Goal: Task Accomplishment & Management: Manage account settings

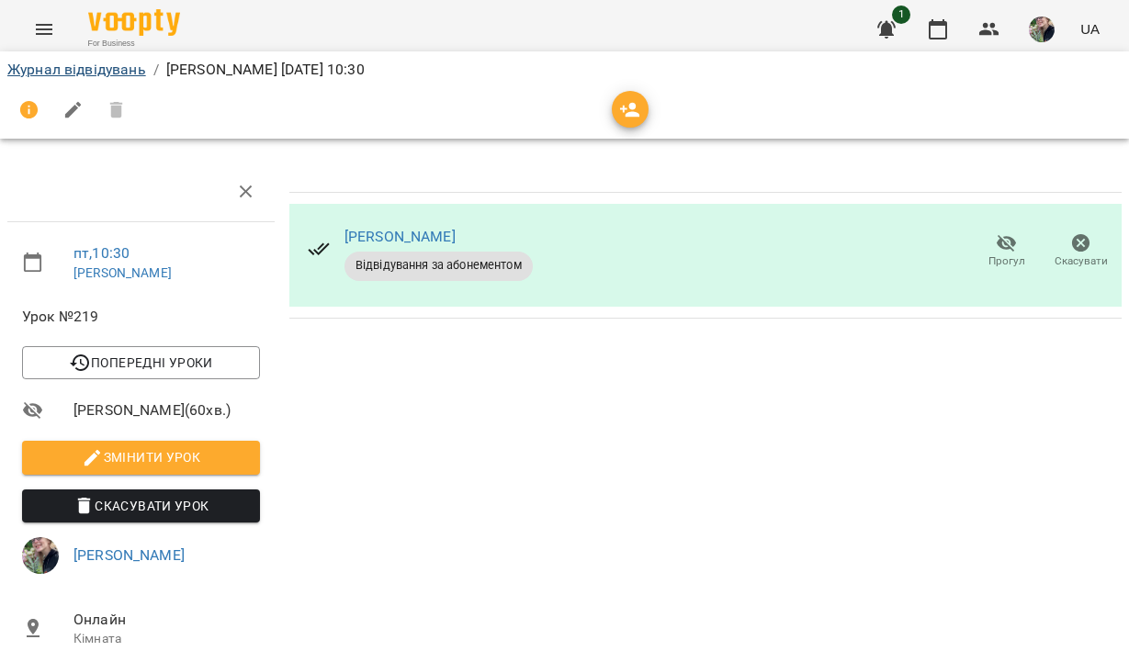
click at [141, 69] on link "Журнал відвідувань" at bounding box center [76, 69] width 139 height 17
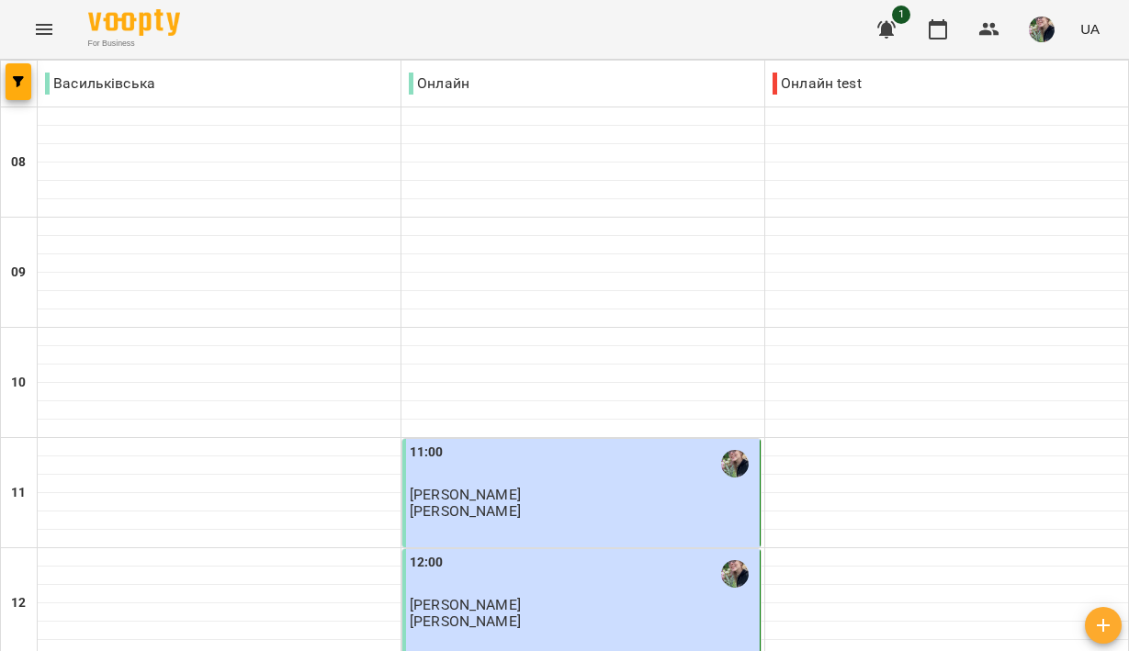
scroll to position [1231, 0]
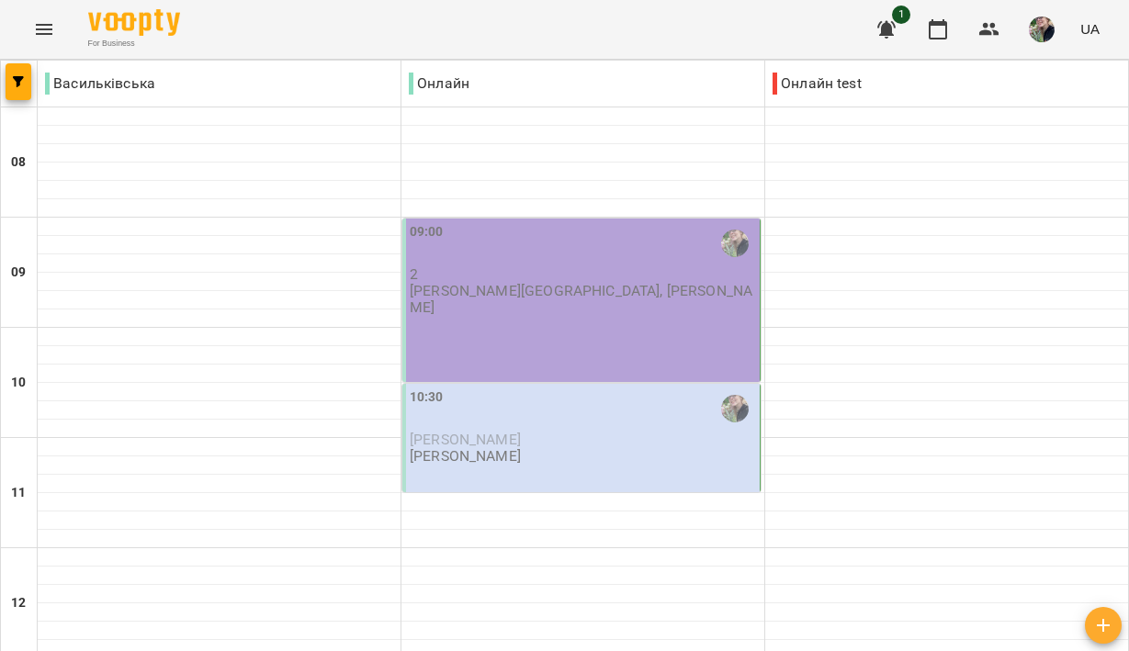
click at [568, 332] on div "09:00 2 [PERSON_NAME][GEOGRAPHIC_DATA], [PERSON_NAME]" at bounding box center [581, 300] width 358 height 163
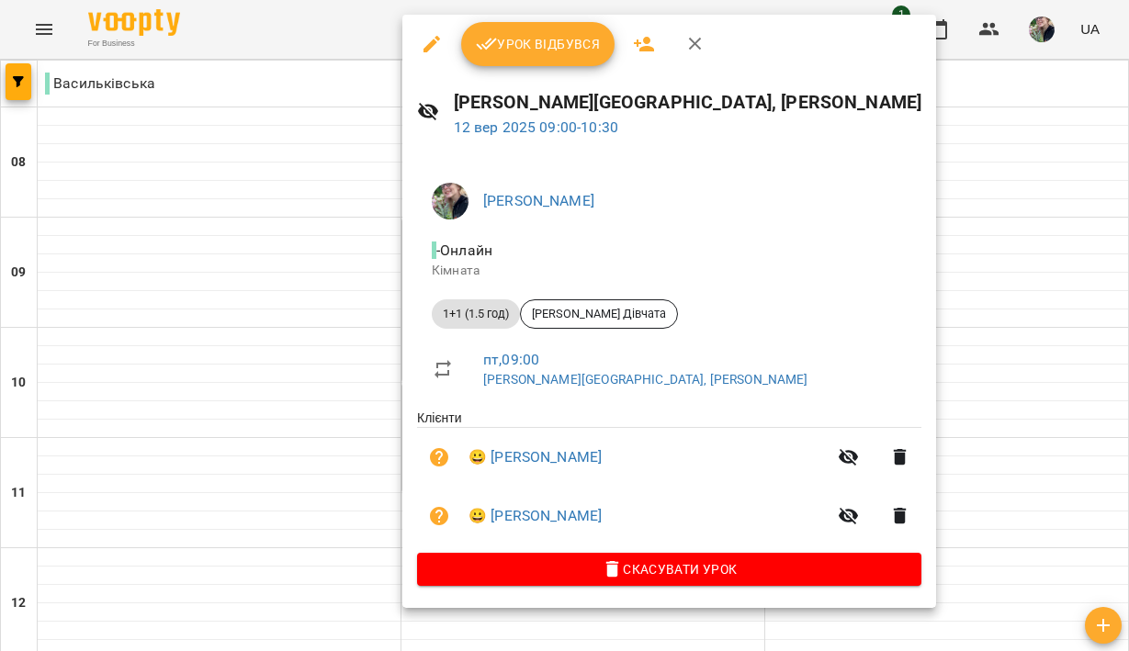
click at [562, 39] on span "Урок відбувся" at bounding box center [538, 44] width 125 height 22
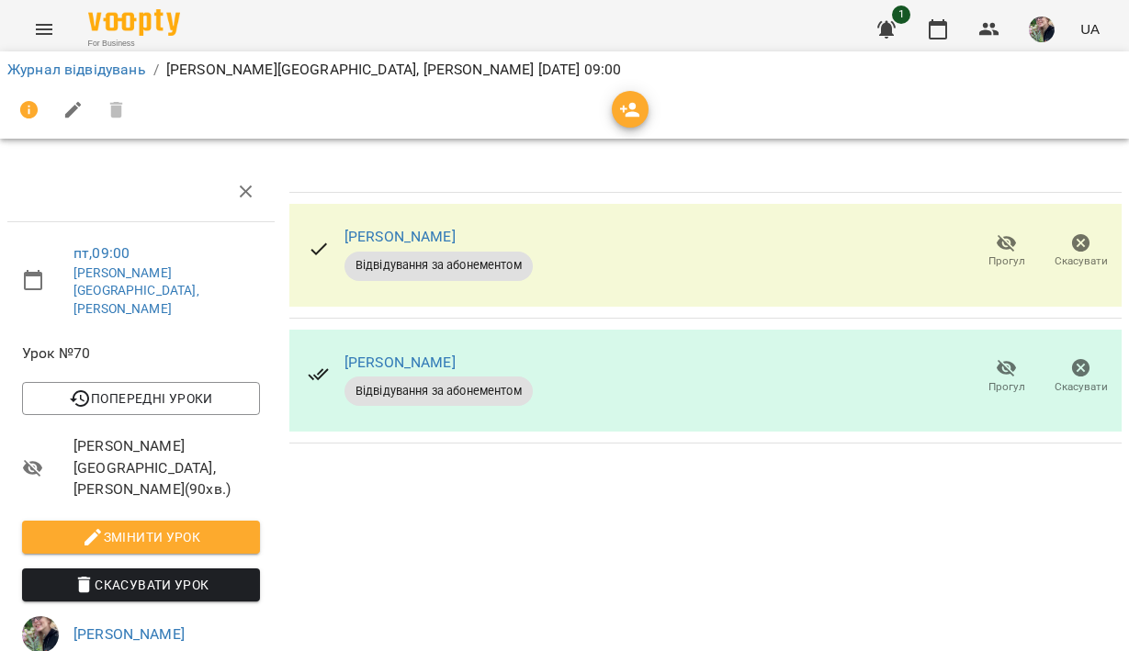
click at [996, 252] on icon "button" at bounding box center [1007, 243] width 22 height 22
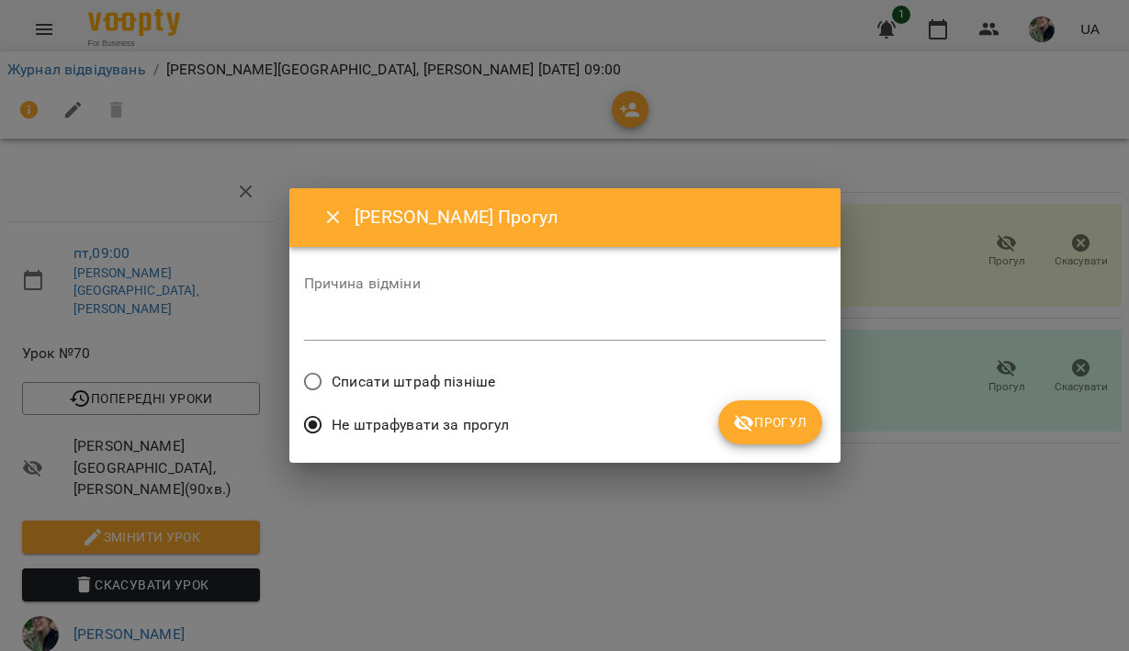
click at [332, 212] on icon "Close" at bounding box center [333, 218] width 22 height 22
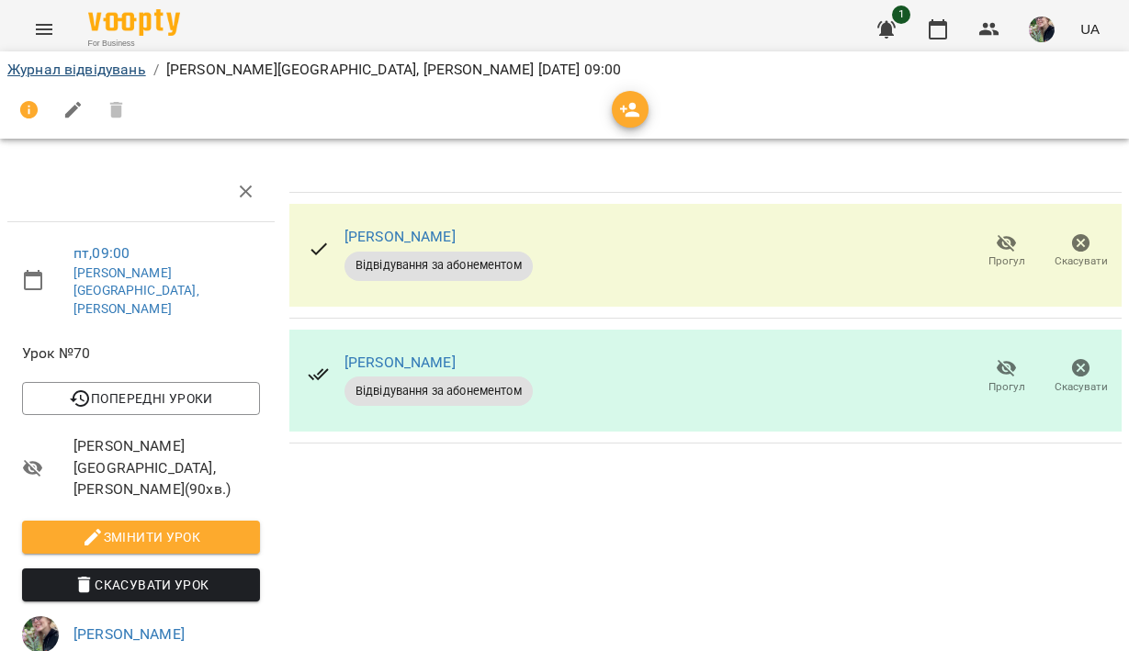
click at [123, 67] on link "Журнал відвідувань" at bounding box center [76, 69] width 139 height 17
